Goal: Task Accomplishment & Management: Use online tool/utility

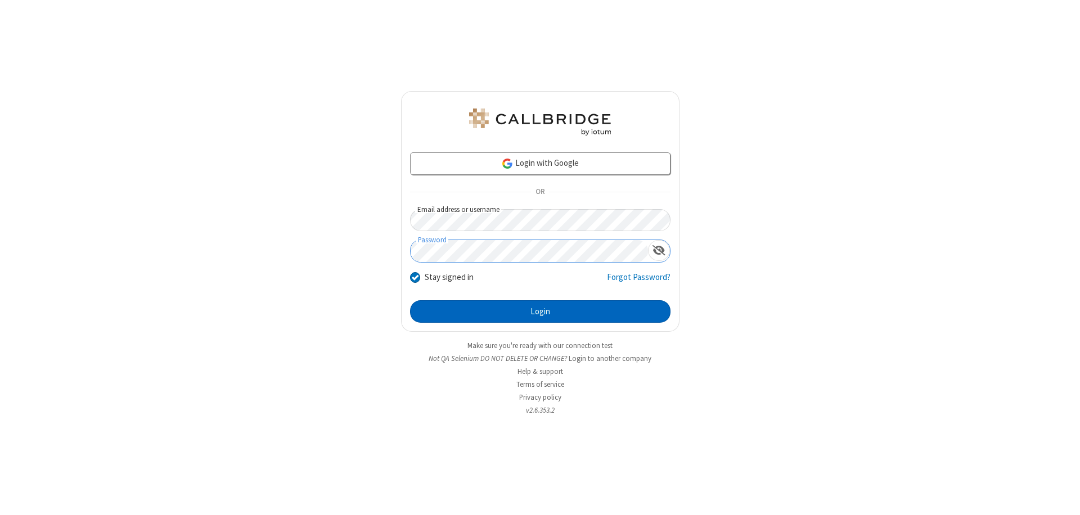
click at [540, 312] on button "Login" at bounding box center [540, 311] width 260 height 22
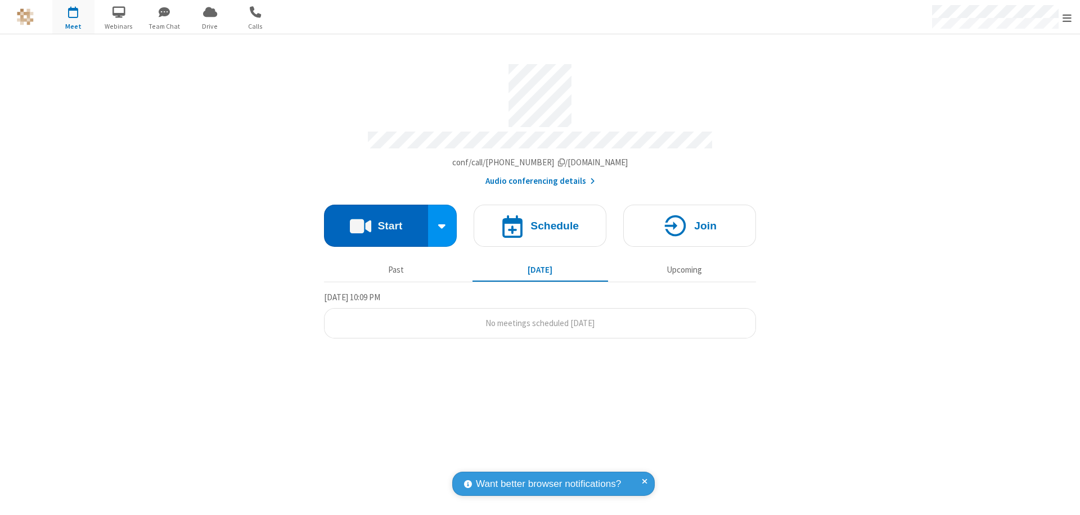
click at [376, 220] on button "Start" at bounding box center [376, 226] width 104 height 42
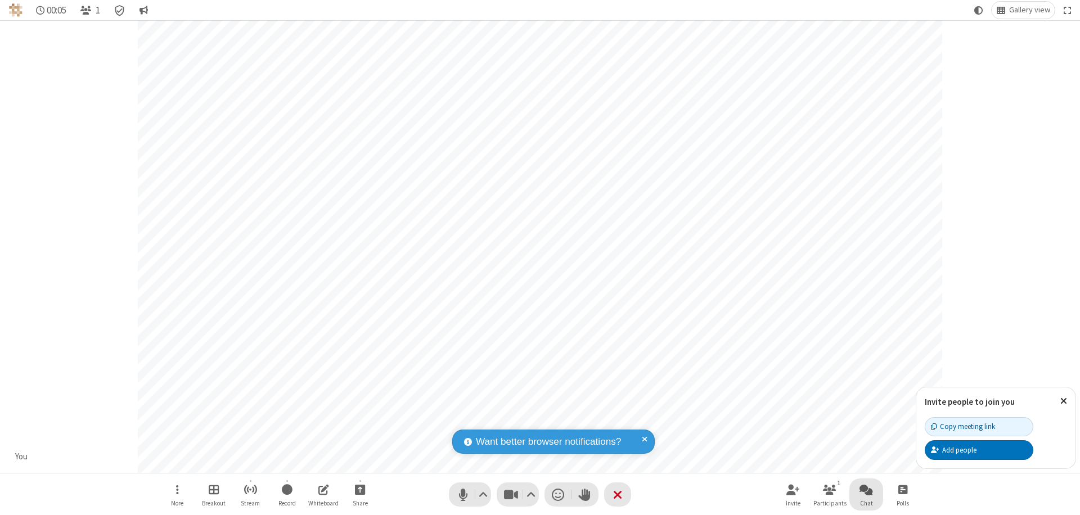
click at [866, 489] on span "Open chat" at bounding box center [865, 490] width 13 height 14
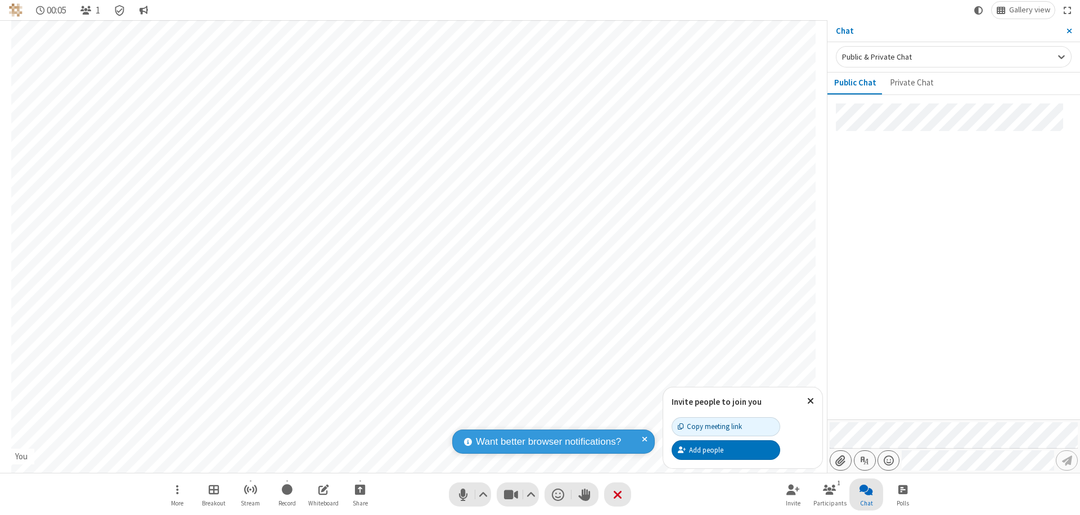
type input "C:\fakepath\doc_test.docx"
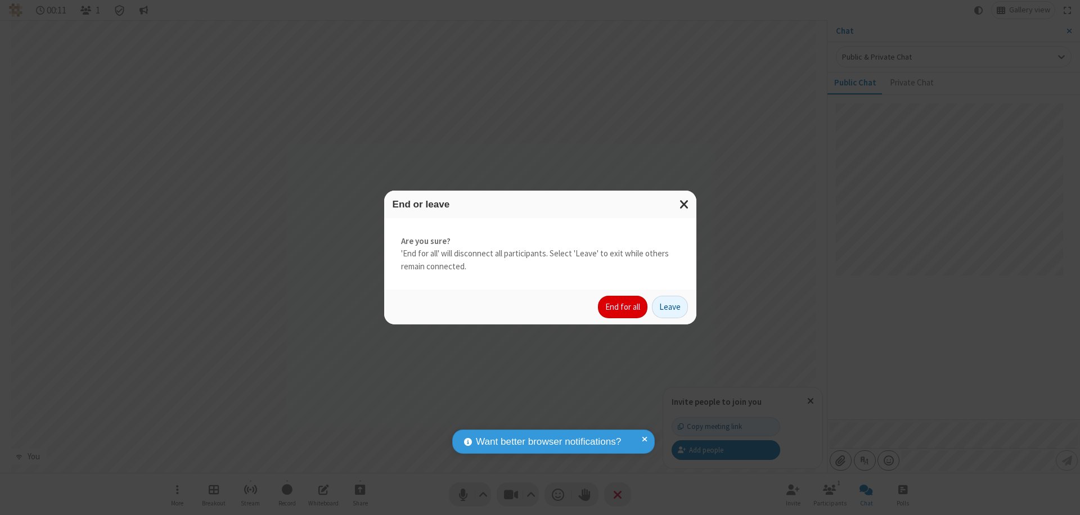
click at [623, 307] on button "End for all" at bounding box center [622, 307] width 49 height 22
